Goal: Information Seeking & Learning: Find specific fact

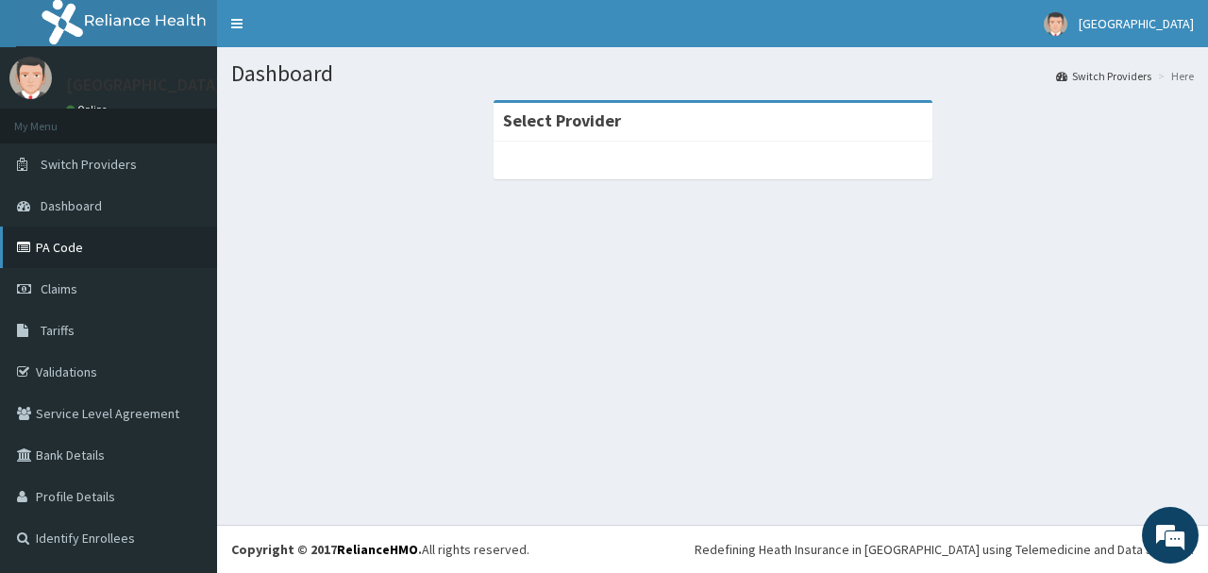
click at [83, 245] on link "PA Code" at bounding box center [108, 248] width 217 height 42
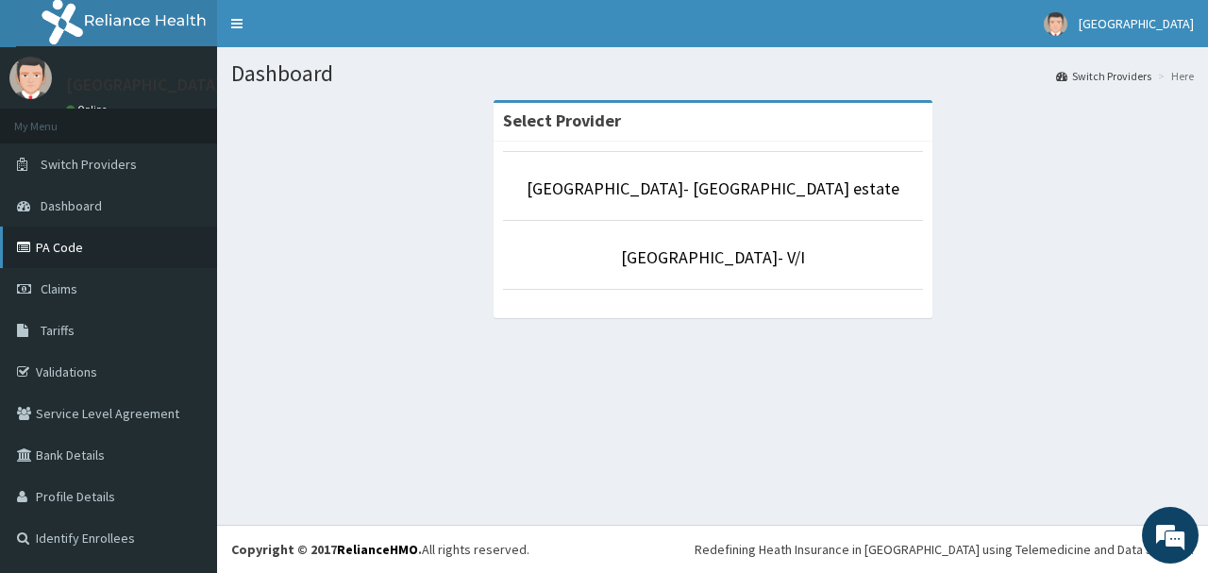
click at [76, 244] on link "PA Code" at bounding box center [108, 248] width 217 height 42
click at [84, 328] on link "Tariffs" at bounding box center [108, 331] width 217 height 42
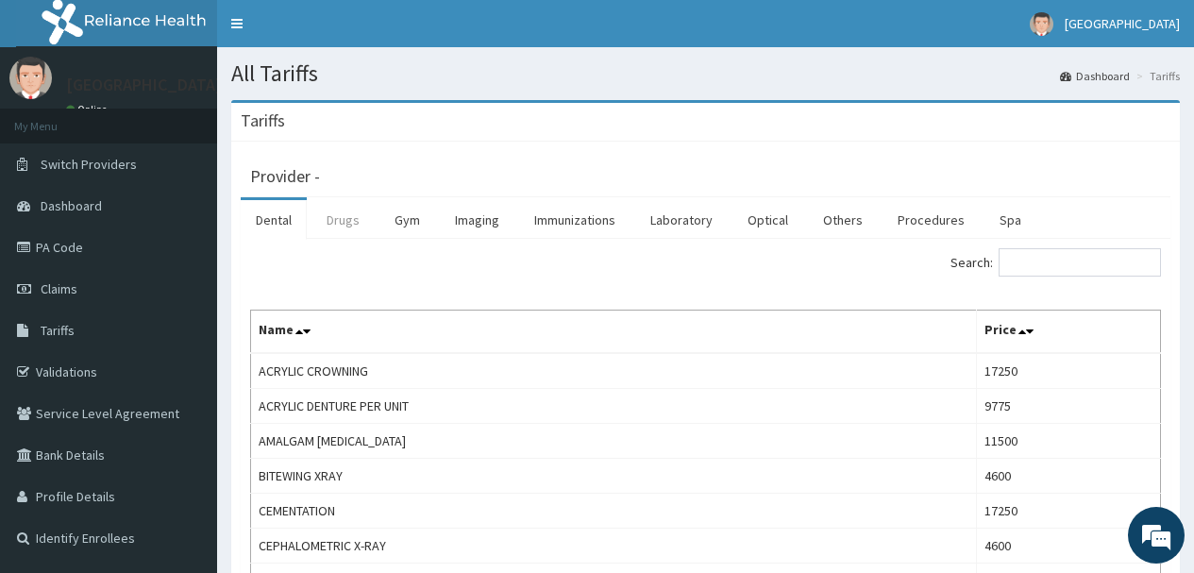
click at [337, 222] on link "Drugs" at bounding box center [342, 220] width 63 height 40
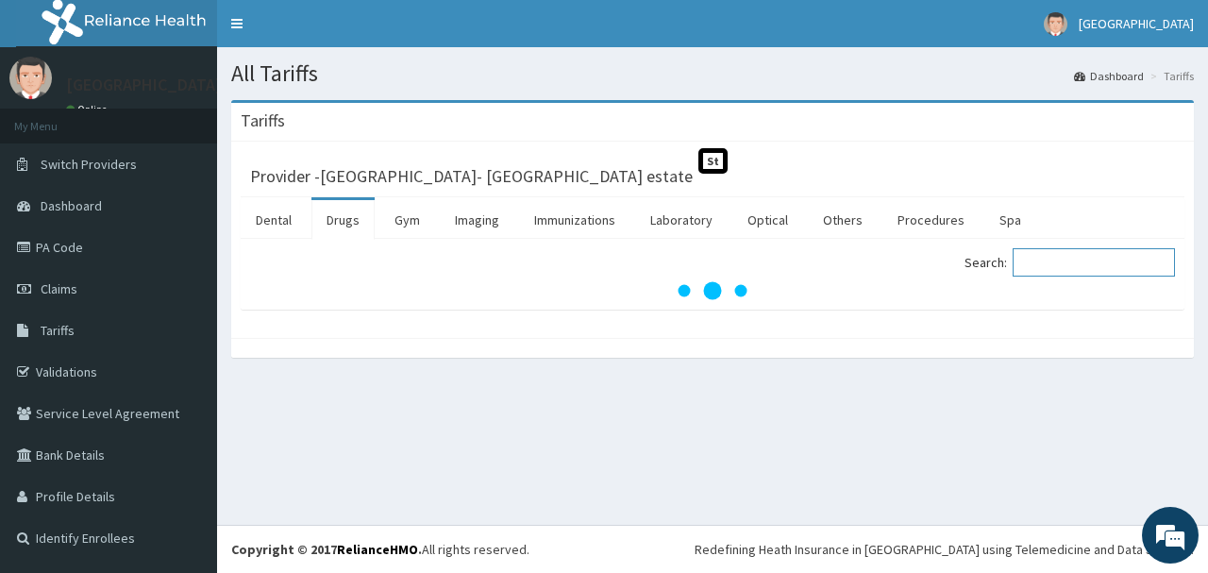
click at [1042, 259] on input "Search:" at bounding box center [1094, 262] width 162 height 28
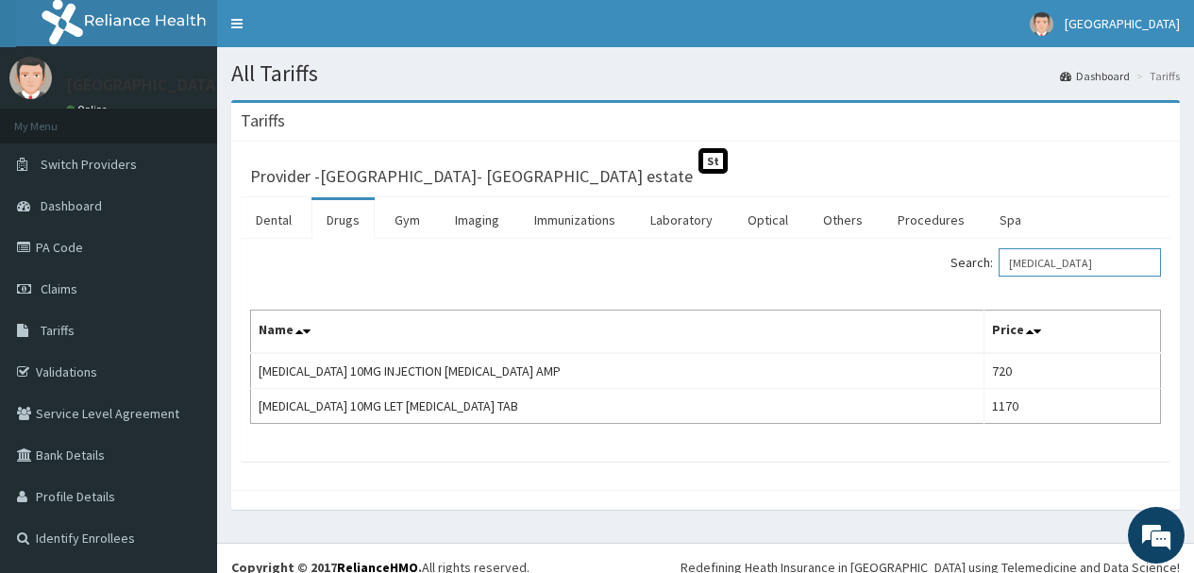
type input "buscopan"
